Goal: Task Accomplishment & Management: Use online tool/utility

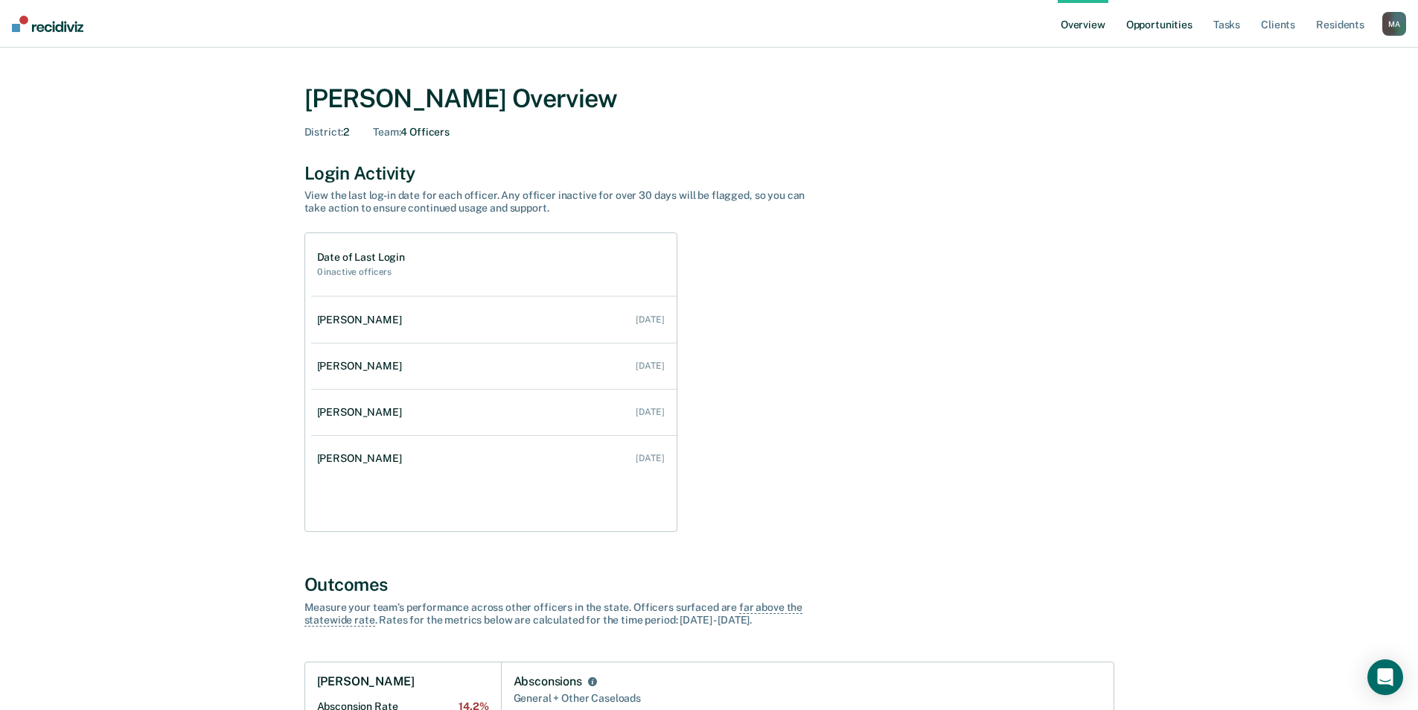
click at [1179, 25] on link "Opportunities" at bounding box center [1160, 24] width 72 height 48
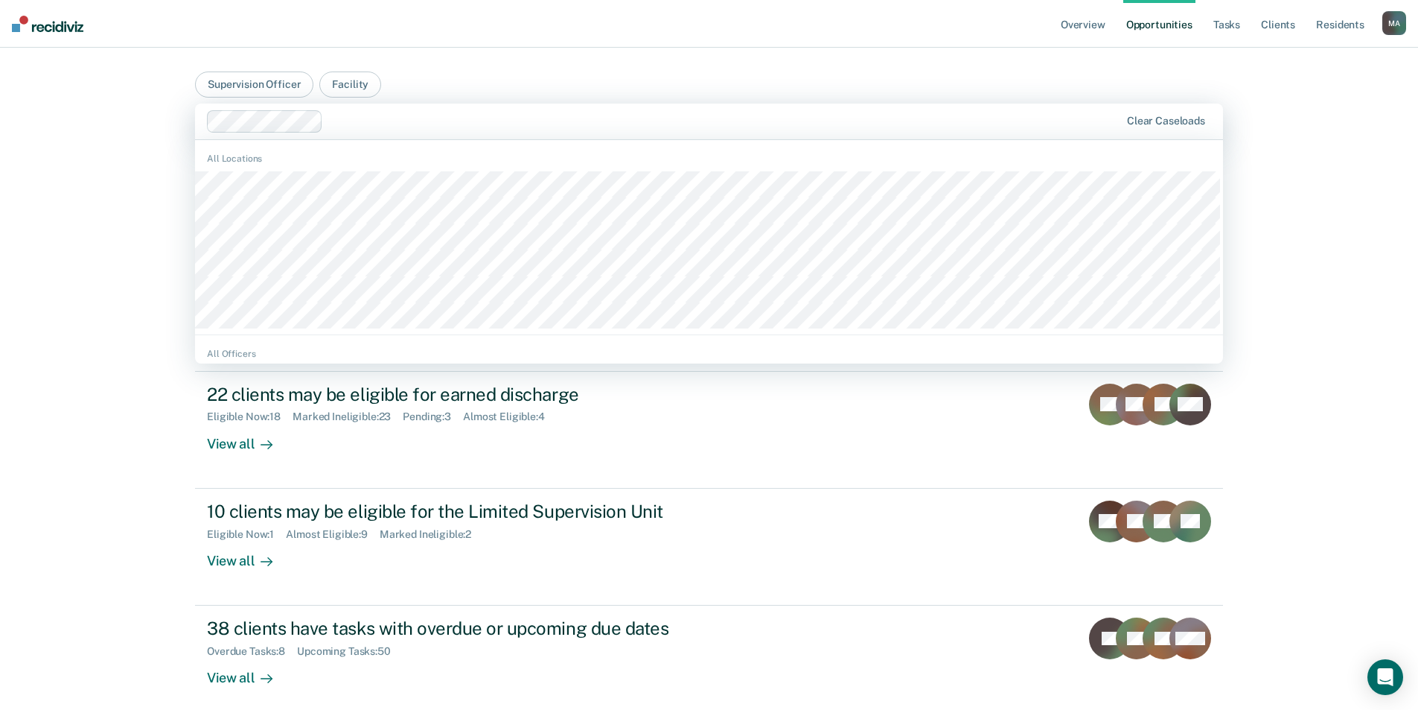
click at [58, 220] on div "Overview Opportunities Tasks Client s Resident s [PERSON_NAME] M A Profile Go t…" at bounding box center [709, 391] width 1418 height 782
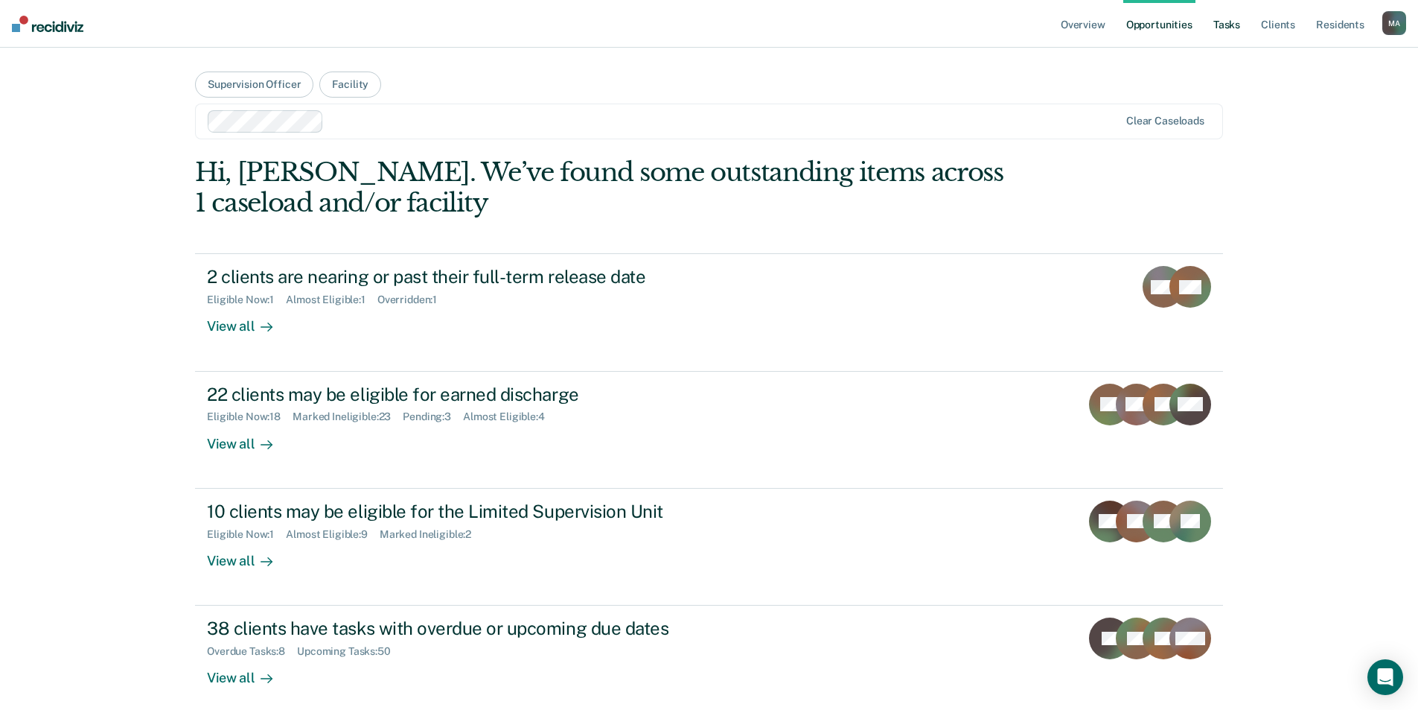
click at [1234, 25] on link "Tasks" at bounding box center [1227, 24] width 33 height 48
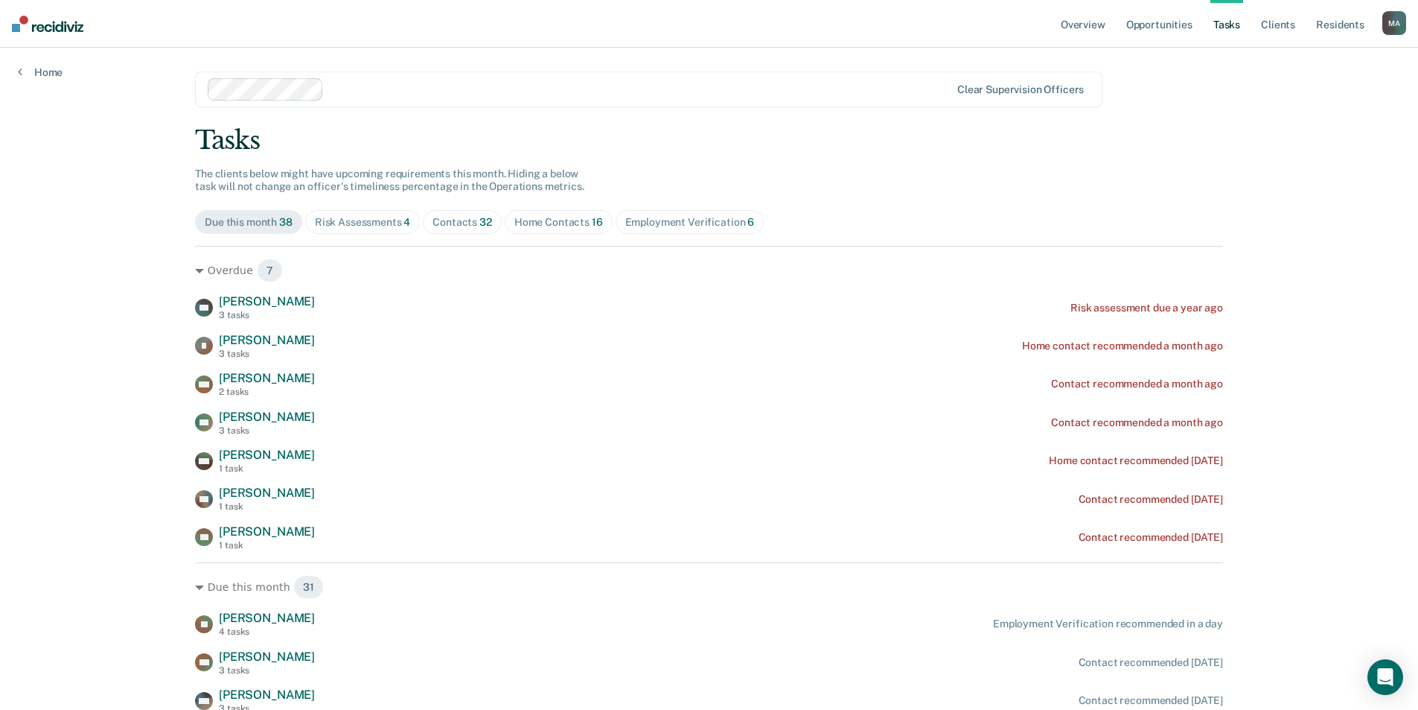
drag, startPoint x: 409, startPoint y: 223, endPoint x: 526, endPoint y: 216, distance: 116.3
click at [526, 216] on div "Home Contacts 16" at bounding box center [558, 222] width 89 height 13
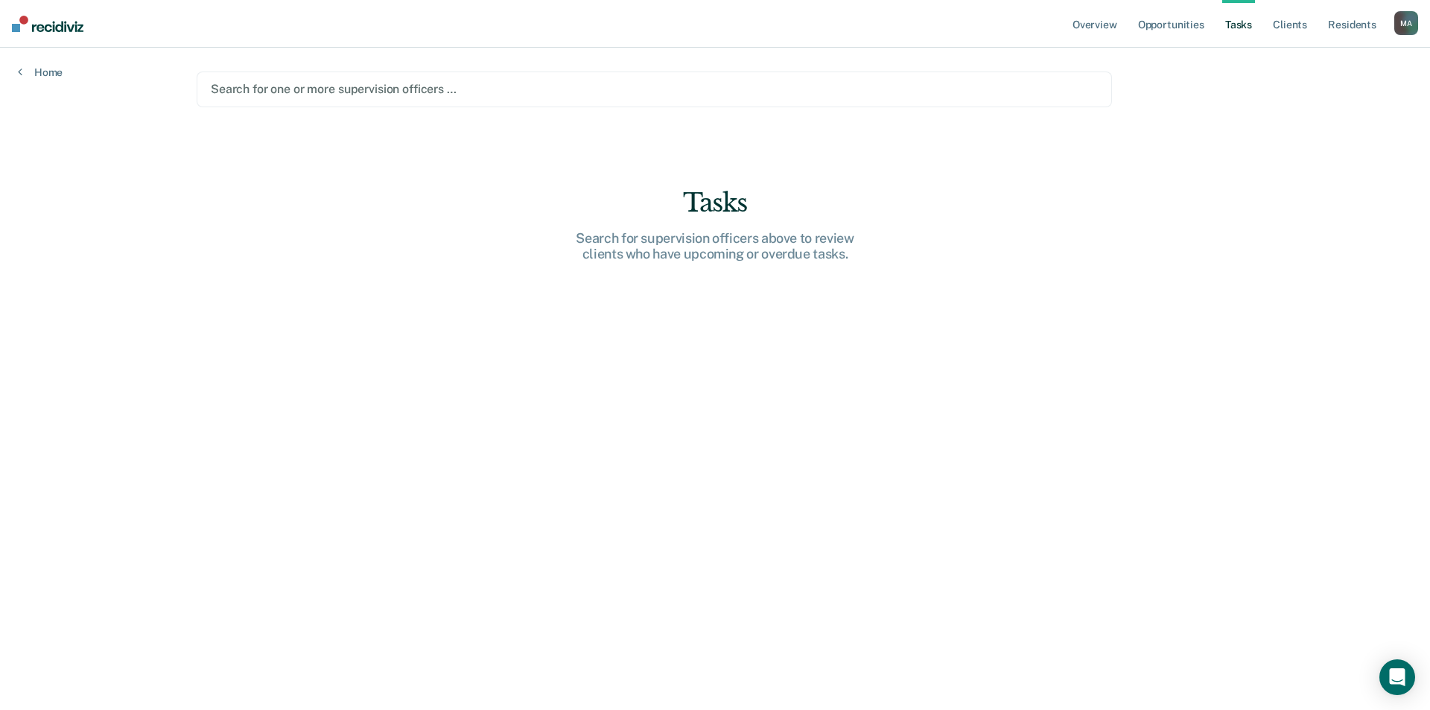
click at [303, 85] on div at bounding box center [654, 88] width 887 height 17
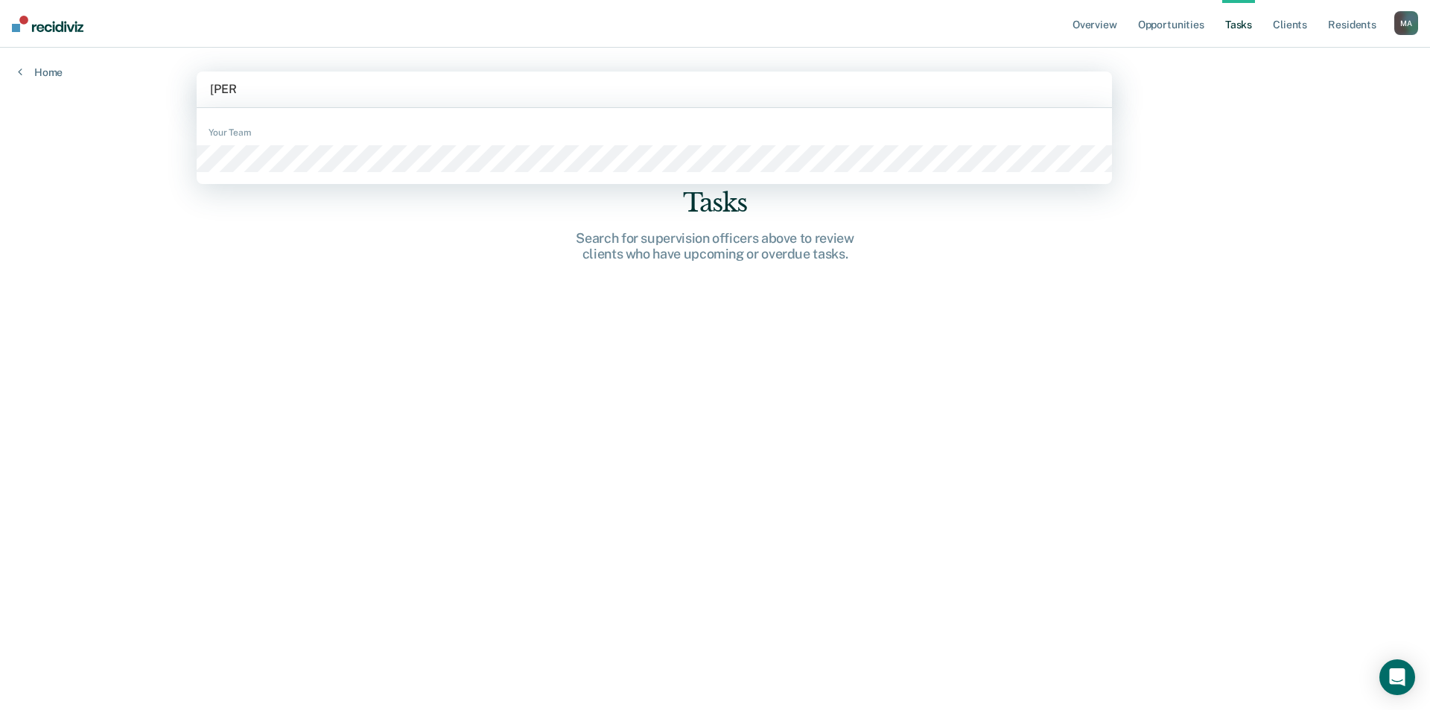
type input "mallor"
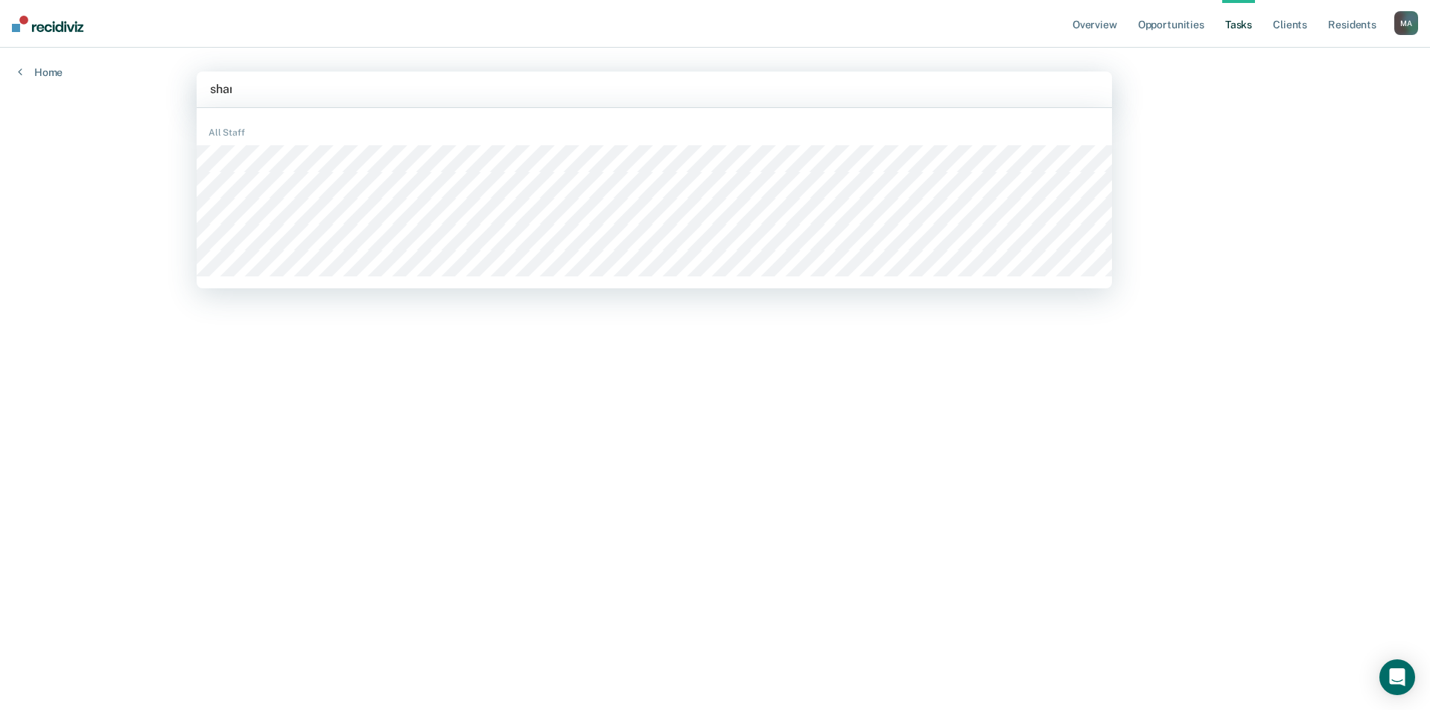
type input "[PERSON_NAME]"
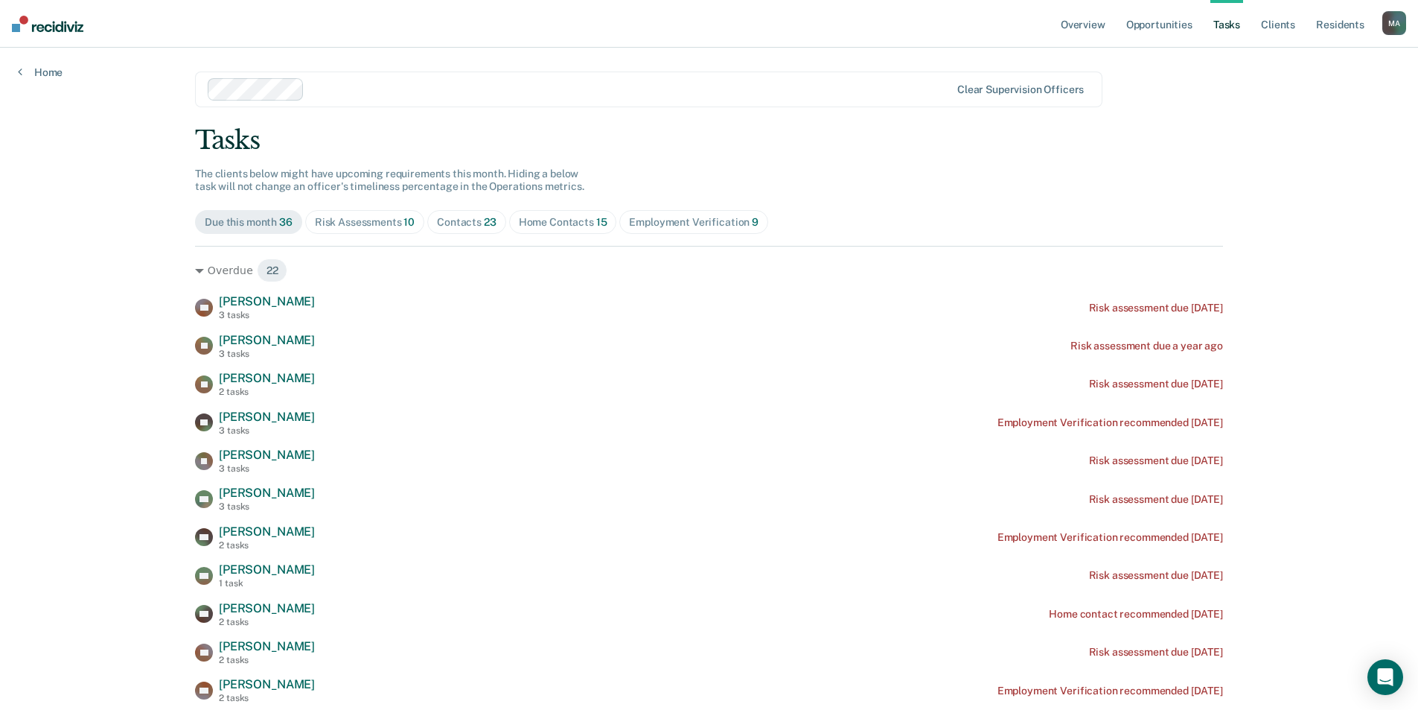
click at [540, 226] on div "Home Contacts 15" at bounding box center [563, 222] width 89 height 13
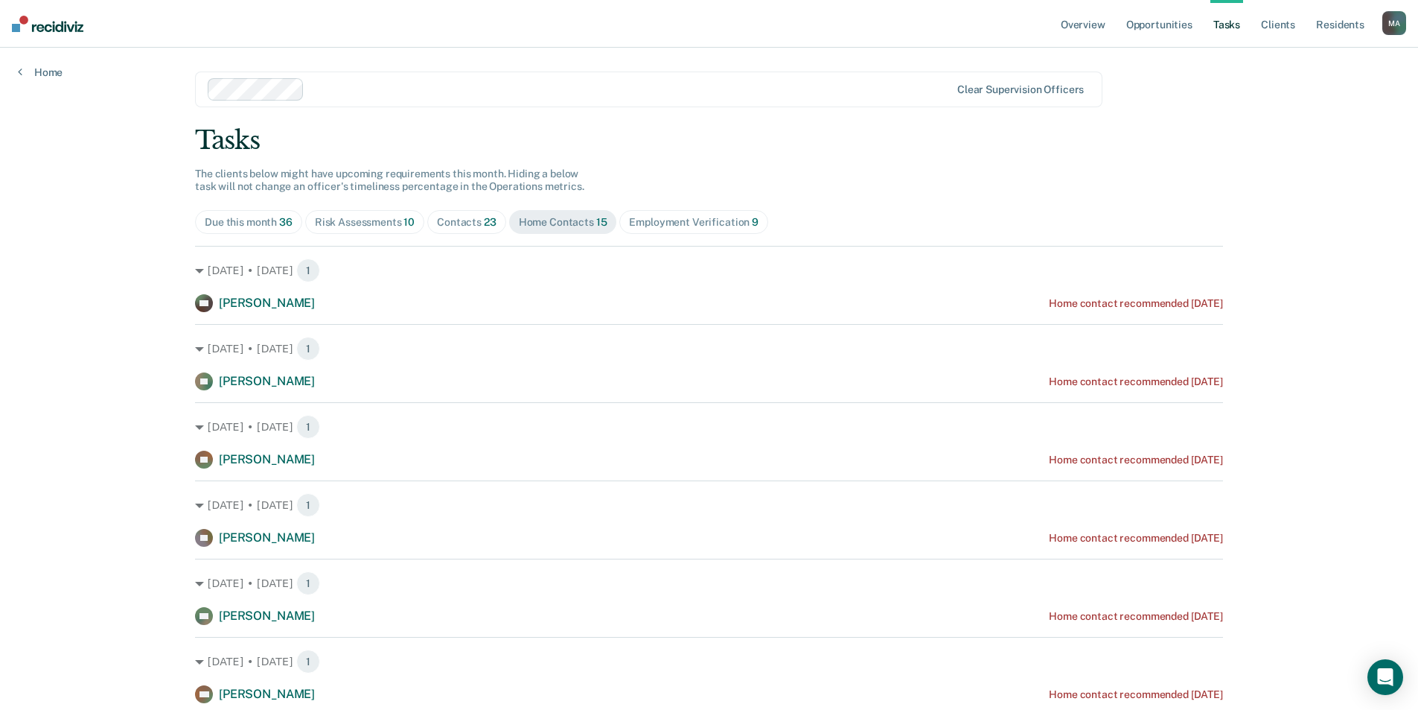
click at [458, 220] on div "Contacts 23" at bounding box center [467, 222] width 60 height 13
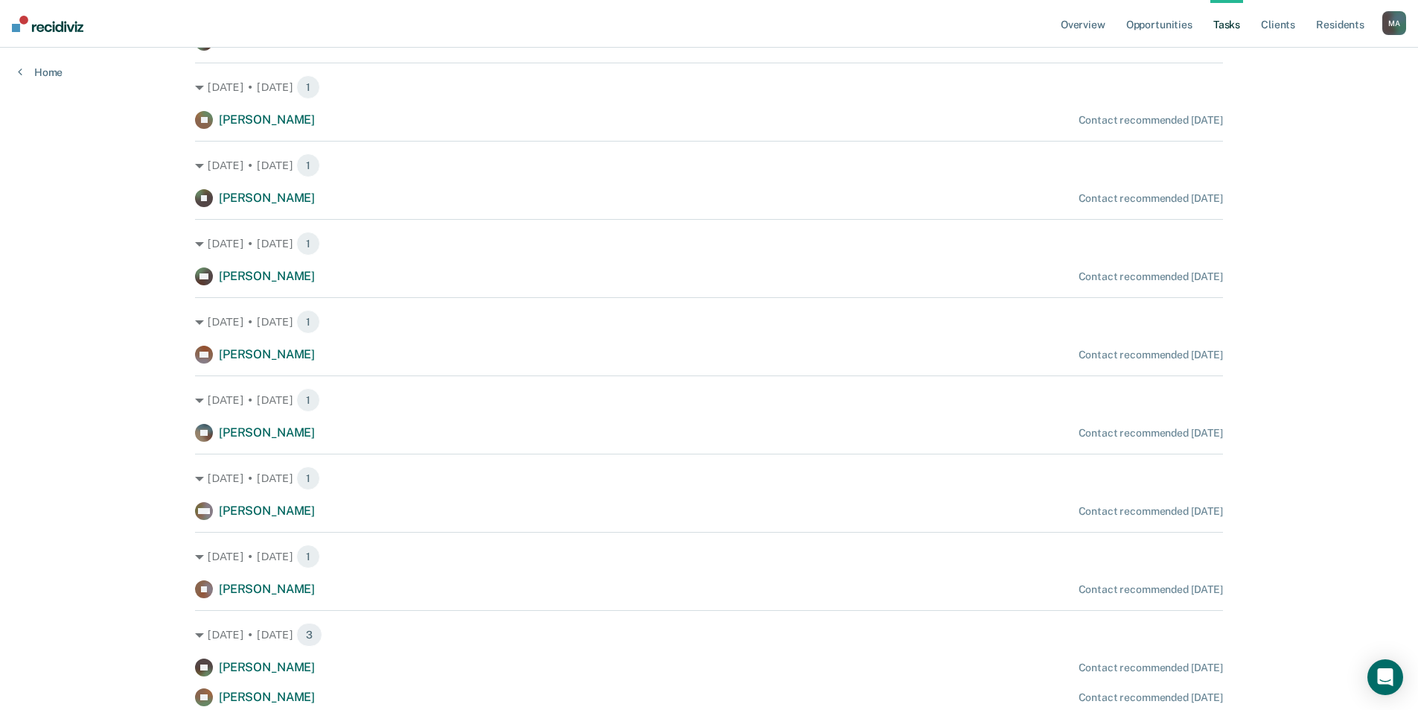
scroll to position [1181, 0]
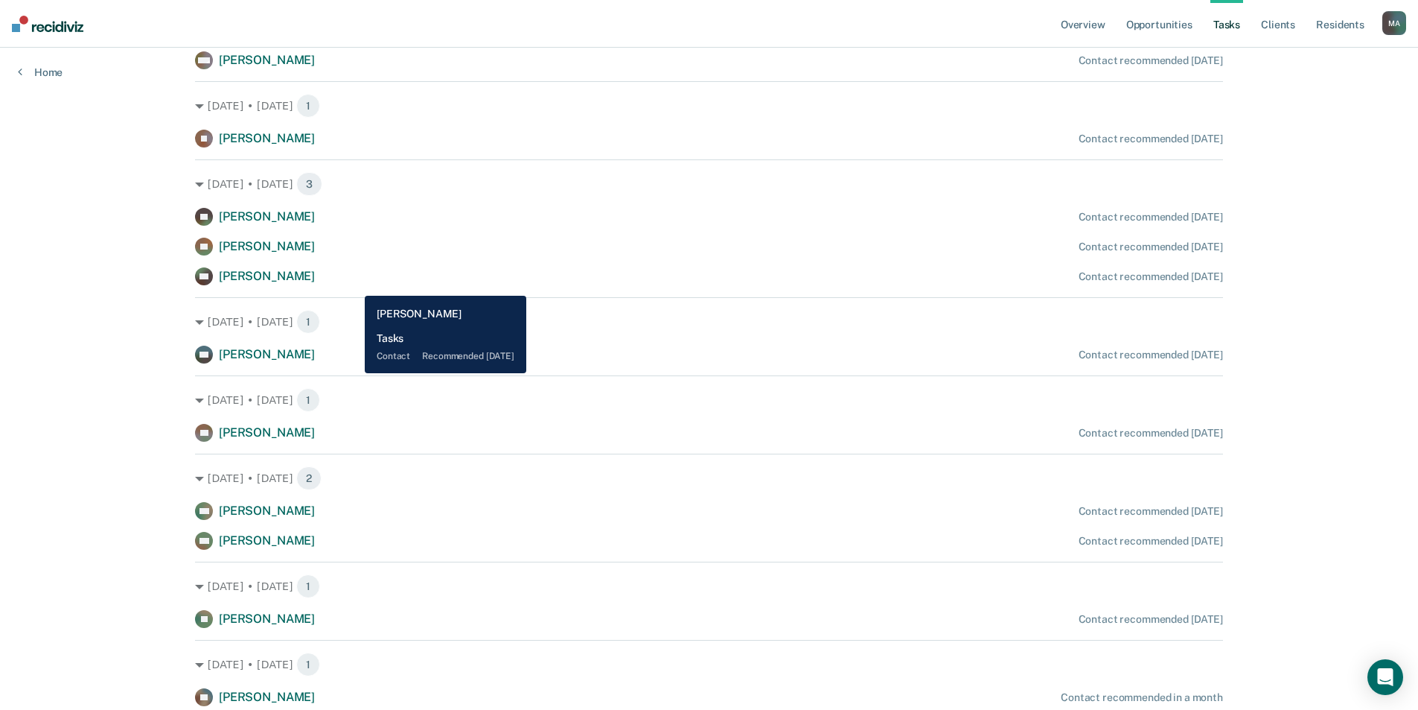
click at [354, 284] on div "SH [PERSON_NAME] Contact recommended [DATE]" at bounding box center [709, 276] width 1028 height 18
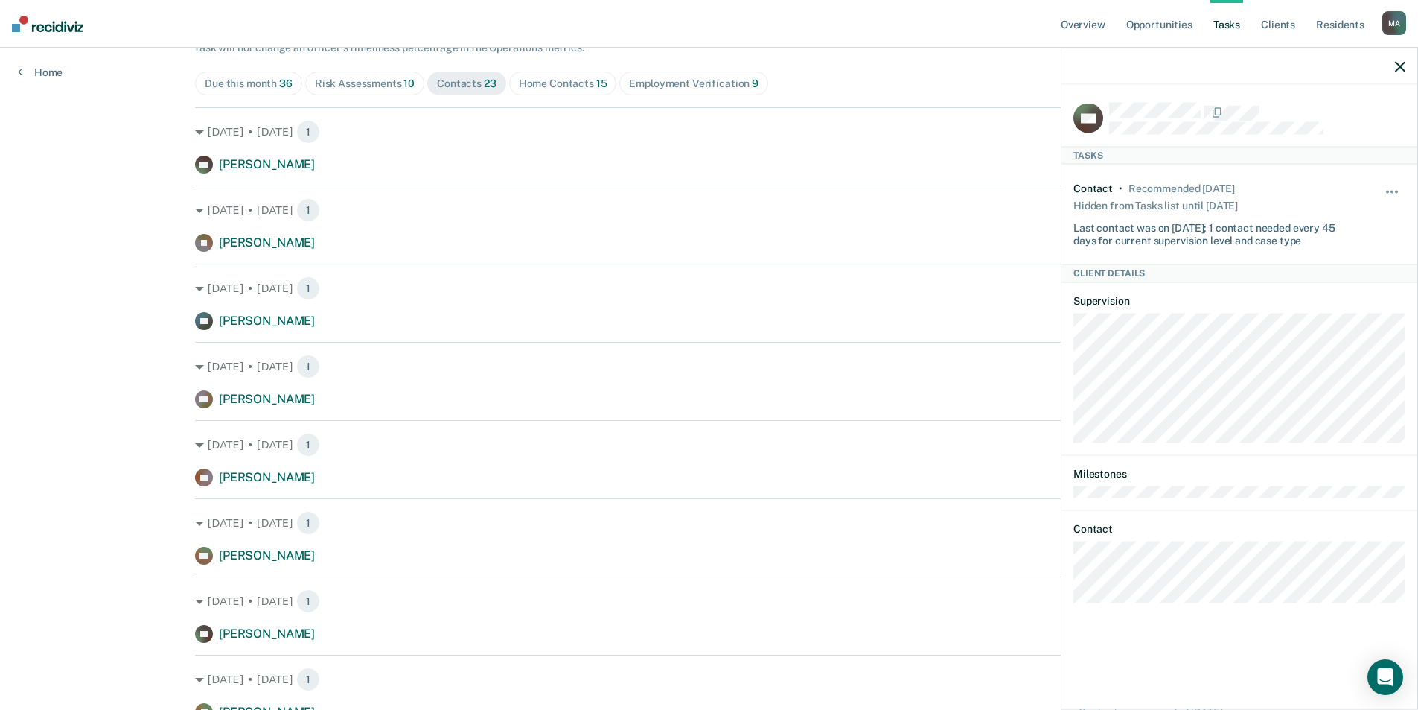
scroll to position [0, 0]
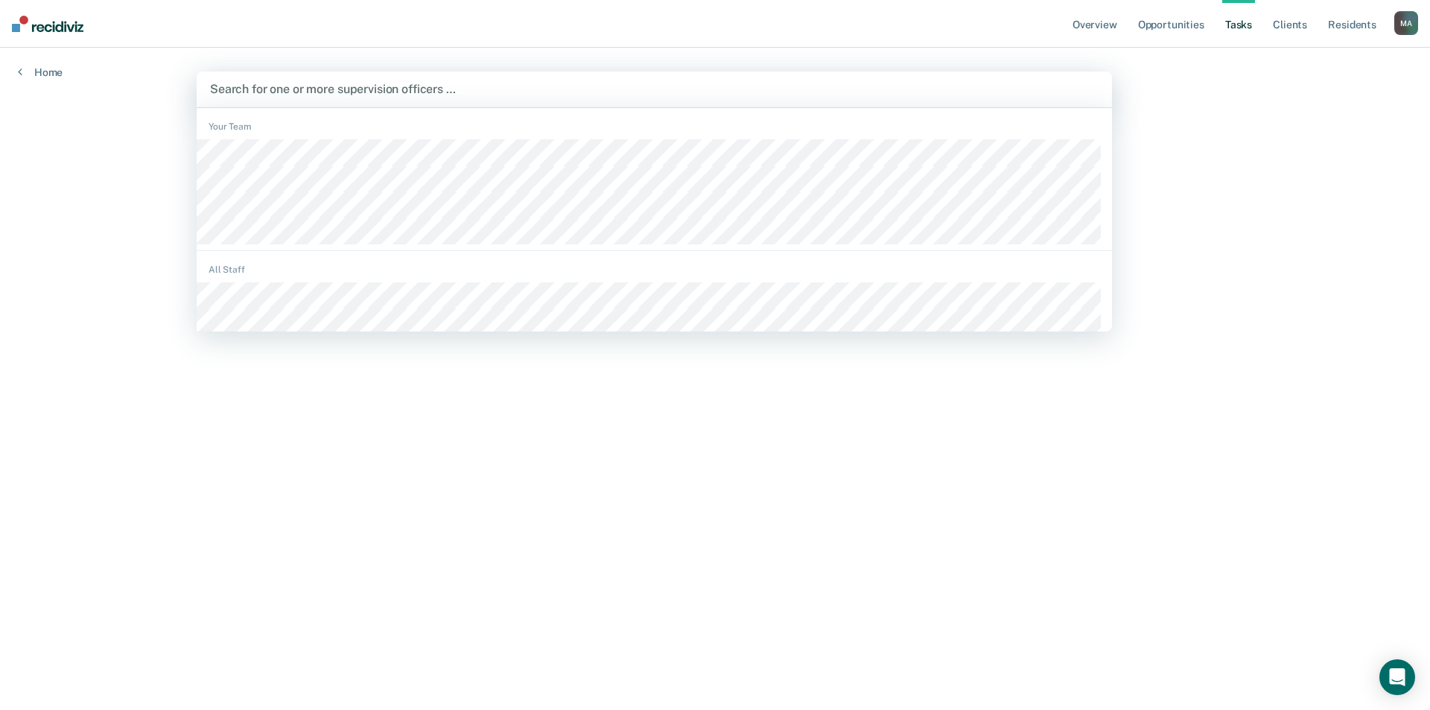
click at [331, 92] on div at bounding box center [654, 88] width 888 height 17
